Goal: Information Seeking & Learning: Learn about a topic

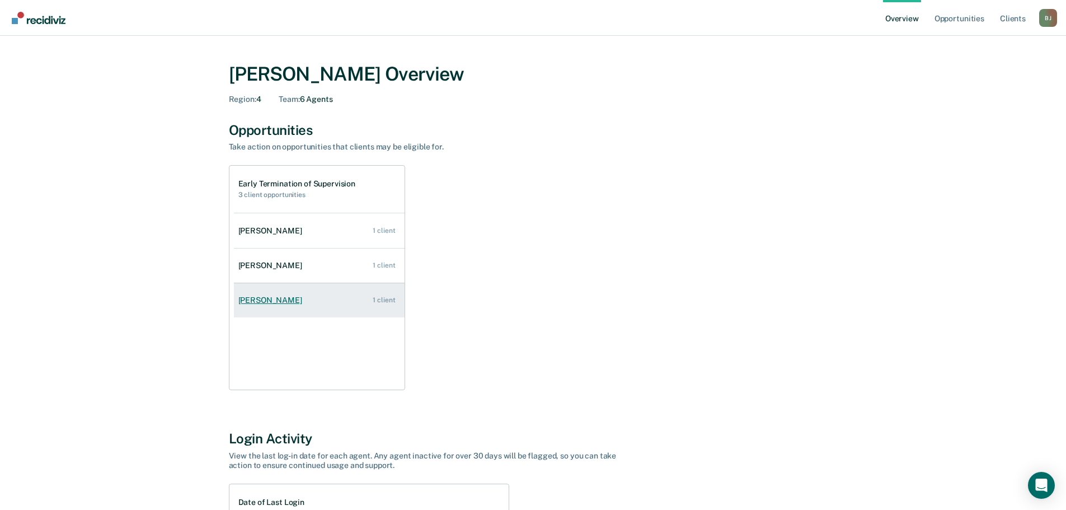
click at [298, 301] on div "[PERSON_NAME]" at bounding box center [272, 301] width 68 height 10
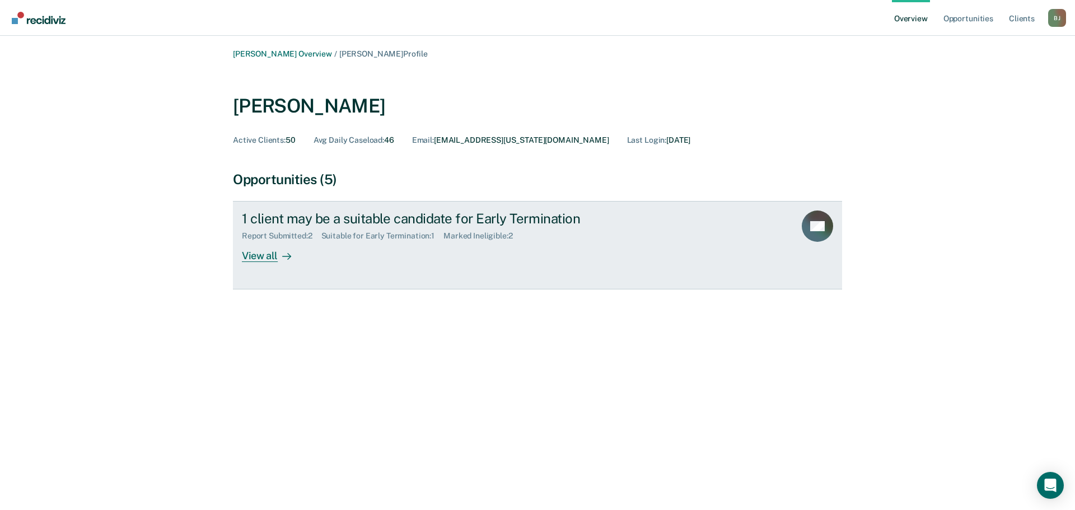
click at [268, 253] on div "View all" at bounding box center [273, 252] width 63 height 22
